Goal: Ask a question

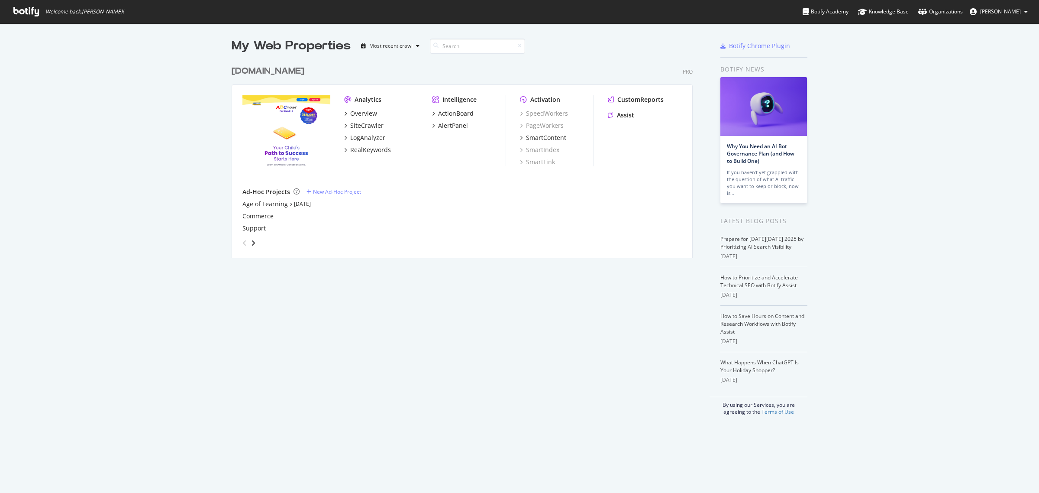
scroll to position [485, 1023]
click at [363, 115] on div "Overview" at bounding box center [363, 113] width 27 height 9
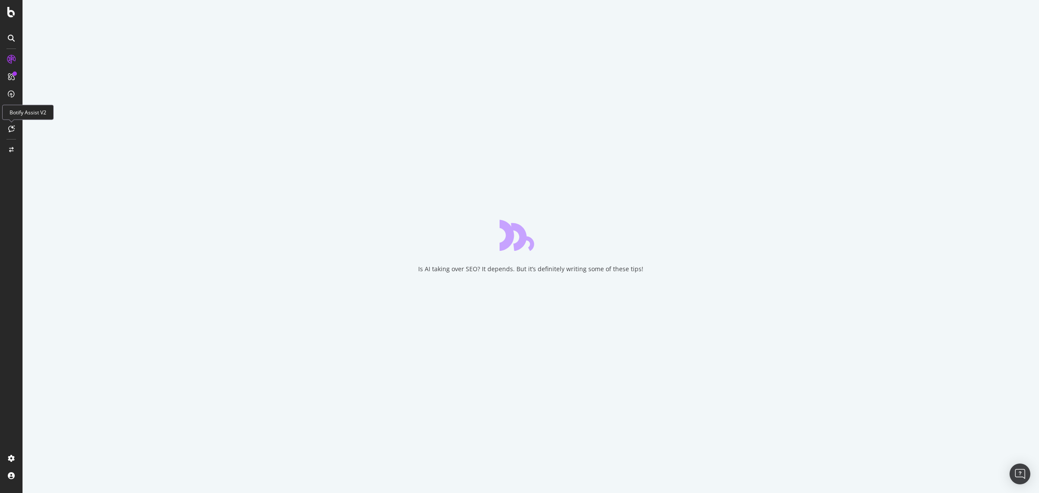
click at [12, 129] on icon at bounding box center [11, 128] width 6 height 7
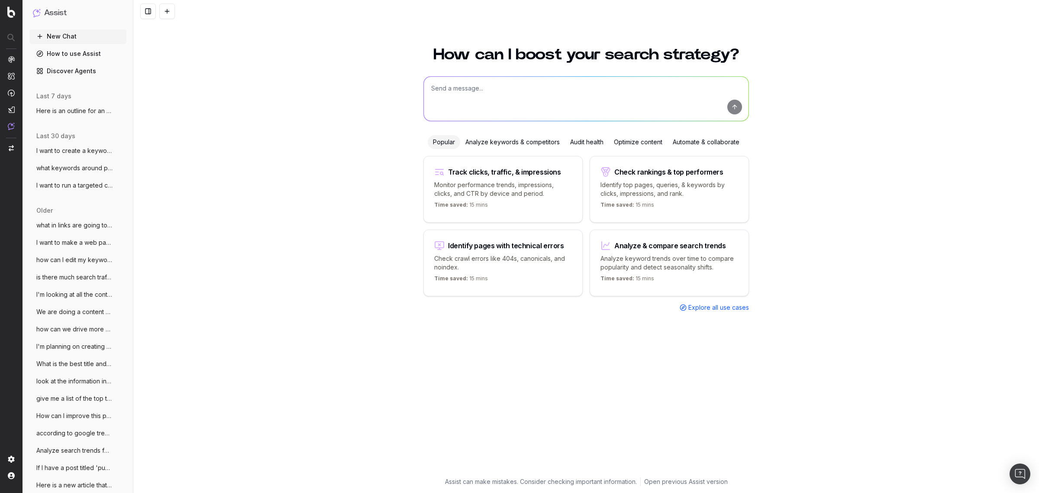
click at [546, 98] on textarea at bounding box center [586, 99] width 325 height 44
paste textarea "games/br1"
type textarea "can I get a list from you of all our web pages that have this in the URL: games…"
click at [736, 110] on button "submit" at bounding box center [735, 107] width 15 height 15
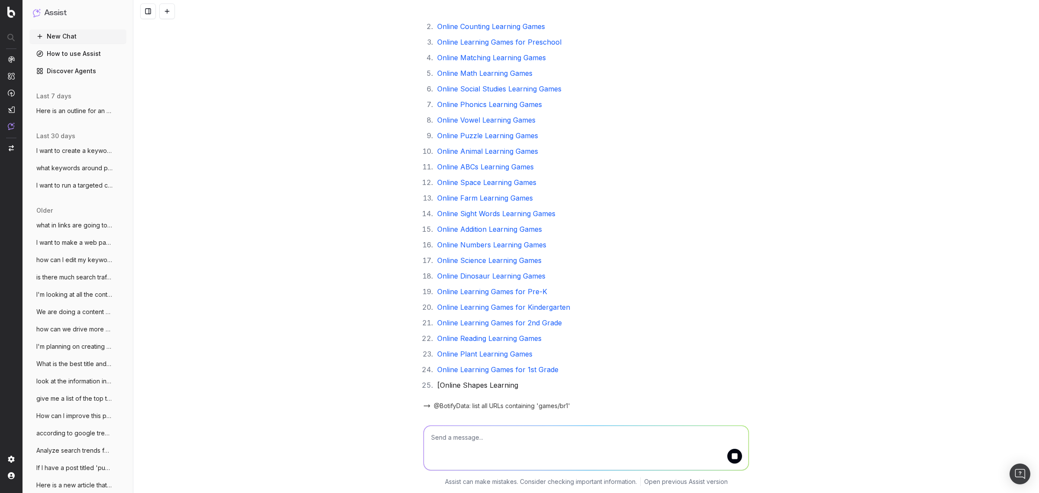
scroll to position [59, 0]
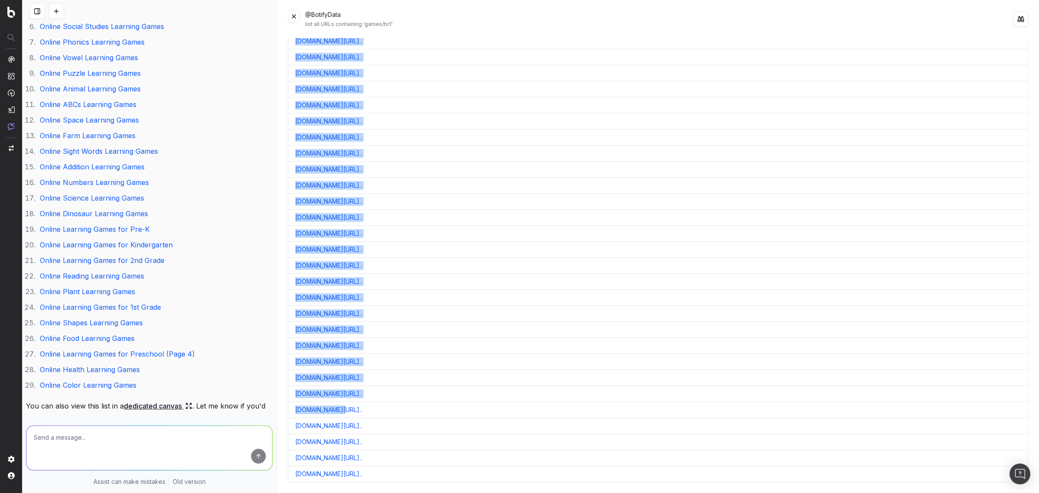
scroll to position [194, 0]
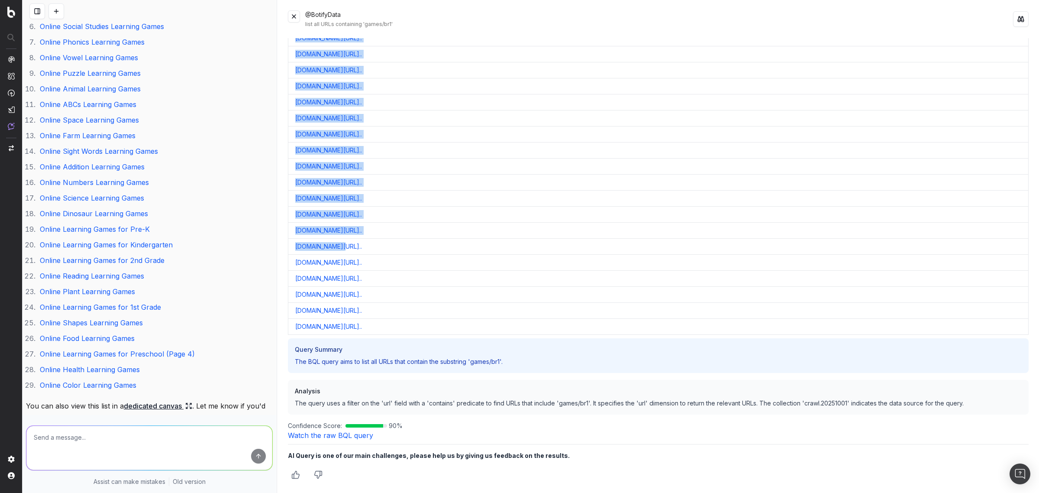
drag, startPoint x: 288, startPoint y: 66, endPoint x: 523, endPoint y: 330, distance: 353.1
click at [523, 330] on tbody "[DOMAIN_NAME][URL].. [DOMAIN_NAME][URL].. [DOMAIN_NAME][URL].. [DOMAIN_NAME][UR…" at bounding box center [658, 100] width 741 height 465
copy tbody "[DOMAIN_NAME][URL].. [DOMAIN_NAME][URL].. [DOMAIN_NAME][URL].. [DOMAIN_NAME][UR…"
